Goal: Transaction & Acquisition: Purchase product/service

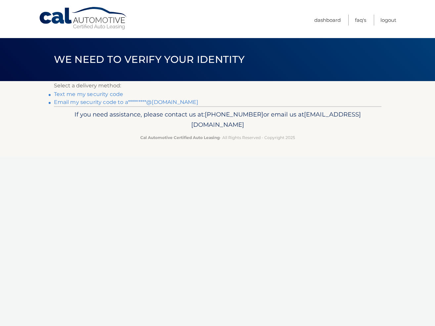
click at [106, 101] on link "Email my security code to a*********@gmail.com" at bounding box center [126, 102] width 145 height 6
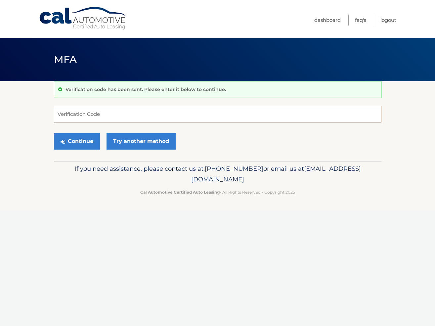
click at [106, 111] on input "Verification Code" at bounding box center [217, 114] width 327 height 17
type input "659567"
click at [93, 134] on button "Continue" at bounding box center [77, 141] width 46 height 17
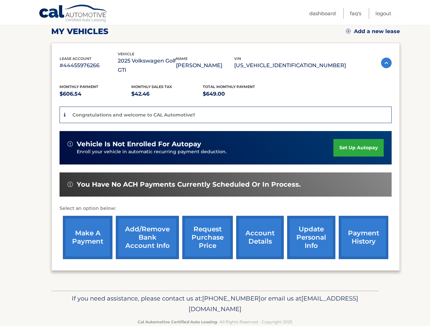
scroll to position [100, 0]
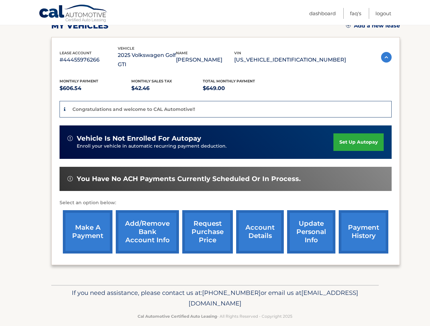
click at [73, 210] on link "make a payment" at bounding box center [88, 231] width 50 height 43
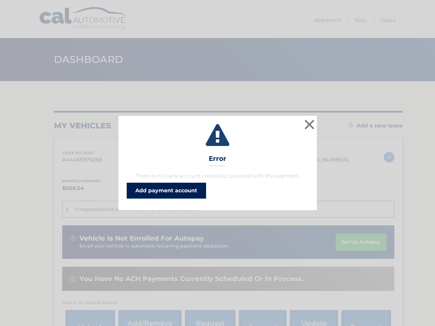
click at [186, 191] on link "Add payment account" at bounding box center [166, 191] width 79 height 16
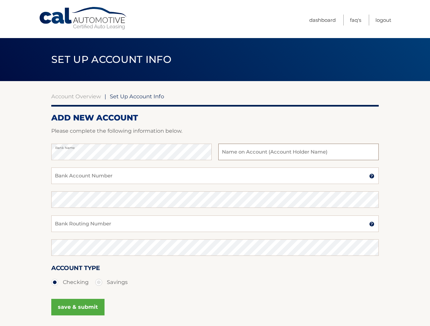
click at [255, 148] on input "text" at bounding box center [298, 152] width 160 height 17
type input "[PERSON_NAME]"
click at [83, 173] on input "Bank Account Number" at bounding box center [214, 175] width 327 height 17
type input "229039585364"
click at [88, 225] on input "Bank Routing Number" at bounding box center [214, 223] width 327 height 17
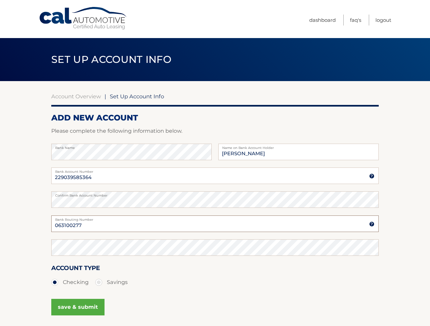
type input "063100277"
click at [85, 305] on button "save & submit" at bounding box center [77, 307] width 53 height 17
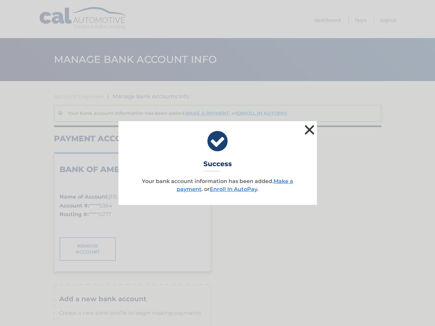
click at [311, 126] on button "×" at bounding box center [309, 129] width 13 height 13
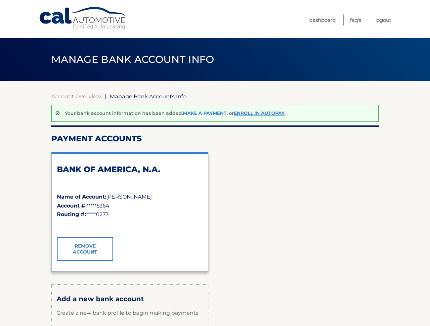
click at [223, 114] on link "Make a payment" at bounding box center [205, 113] width 44 height 6
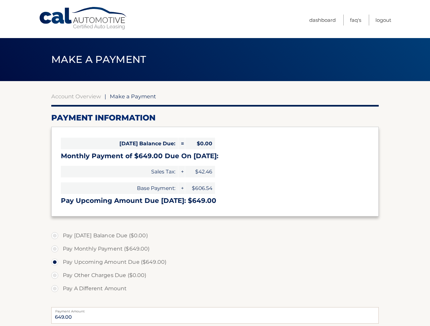
select select "OTFiNDJhNmEtZTRkYS00ODc3LWI3OGItYTgxNWY2OTliMmVk"
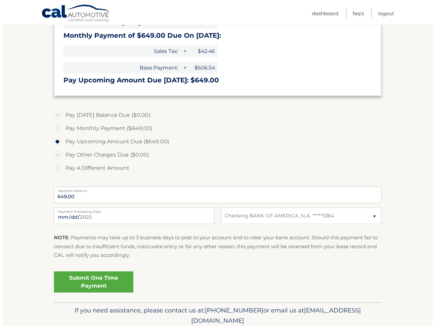
scroll to position [132, 0]
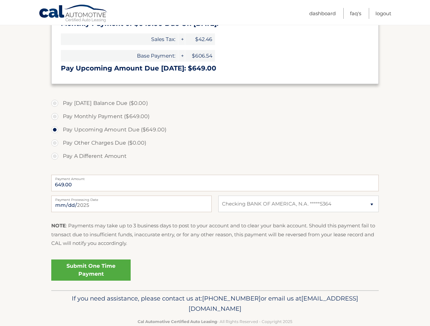
click at [106, 268] on link "Submit One Time Payment" at bounding box center [90, 269] width 79 height 21
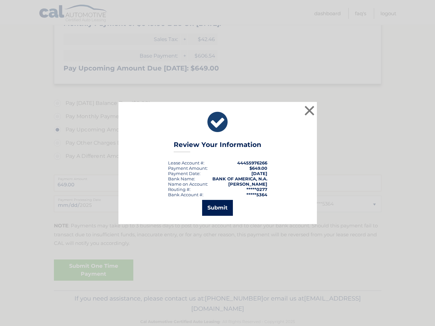
click at [223, 208] on button "Submit" at bounding box center [217, 208] width 31 height 16
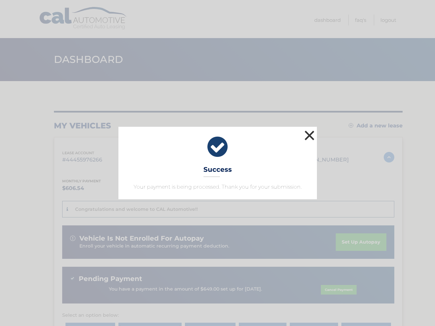
click at [308, 130] on button "×" at bounding box center [309, 135] width 13 height 13
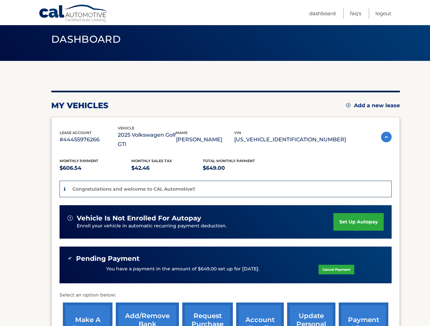
scroll to position [99, 0]
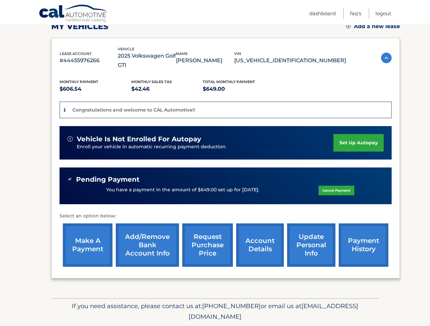
click at [373, 249] on link "payment history" at bounding box center [364, 244] width 50 height 43
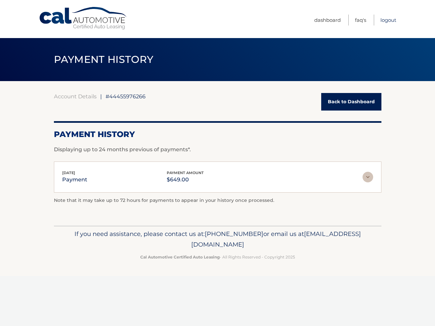
click at [387, 18] on link "Logout" at bounding box center [388, 20] width 16 height 11
